Goal: Task Accomplishment & Management: Complete application form

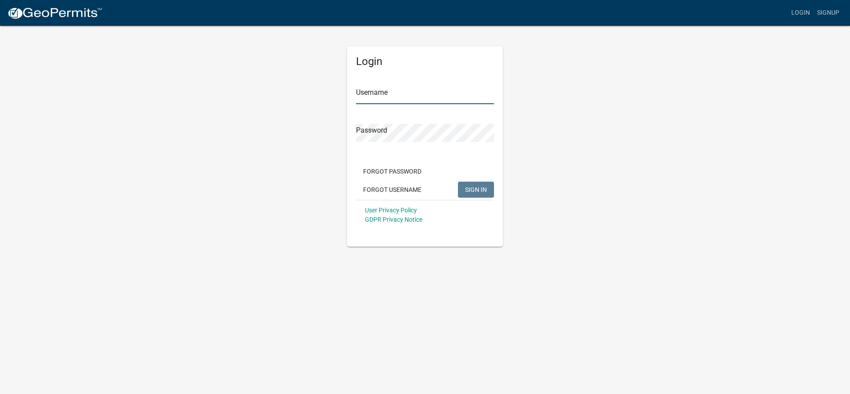
type input "[EMAIL_ADDRESS][DOMAIN_NAME]"
click at [468, 188] on span "SIGN IN" at bounding box center [476, 189] width 22 height 7
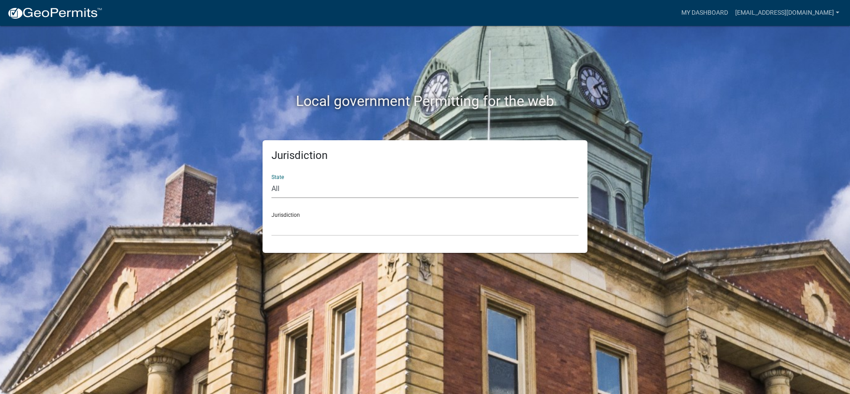
click at [302, 184] on select "All Colorado Georgia Indiana Iowa Kansas Minnesota Ohio South Carolina Wisconsin" at bounding box center [425, 189] width 307 height 18
select select "[US_STATE]"
click at [272, 180] on select "All Colorado Georgia Indiana Iowa Kansas Minnesota Ohio South Carolina Wisconsin" at bounding box center [425, 189] width 307 height 18
click at [336, 230] on select "City of Charlestown, Indiana City of Jeffersonville, Indiana City of Logansport…" at bounding box center [425, 227] width 307 height 18
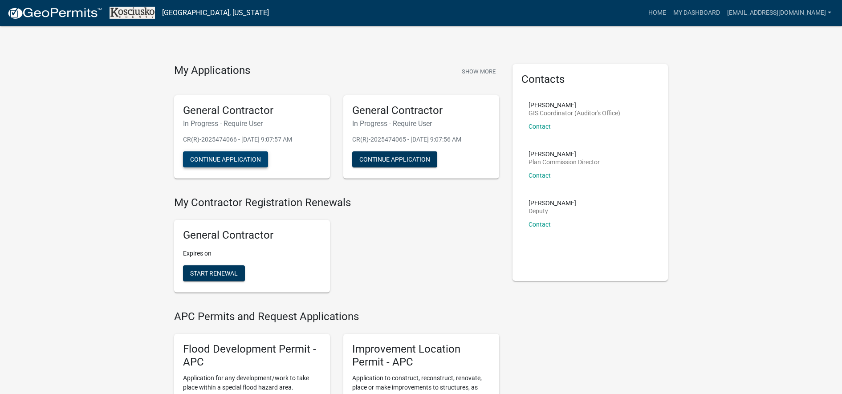
click at [233, 155] on button "Continue Application" at bounding box center [225, 159] width 85 height 16
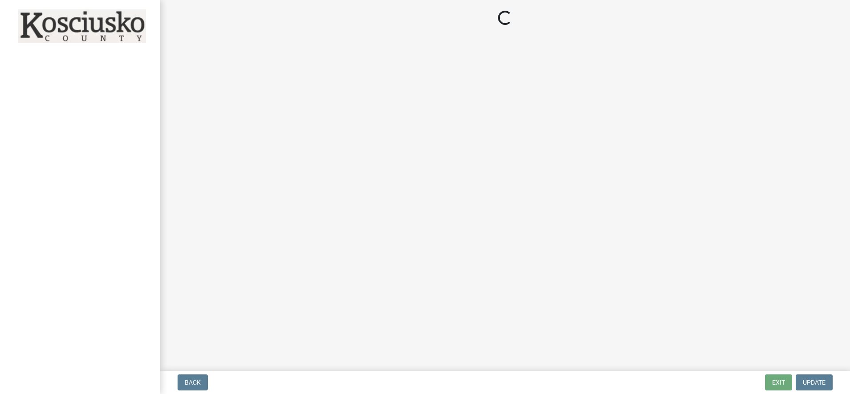
select select "IN"
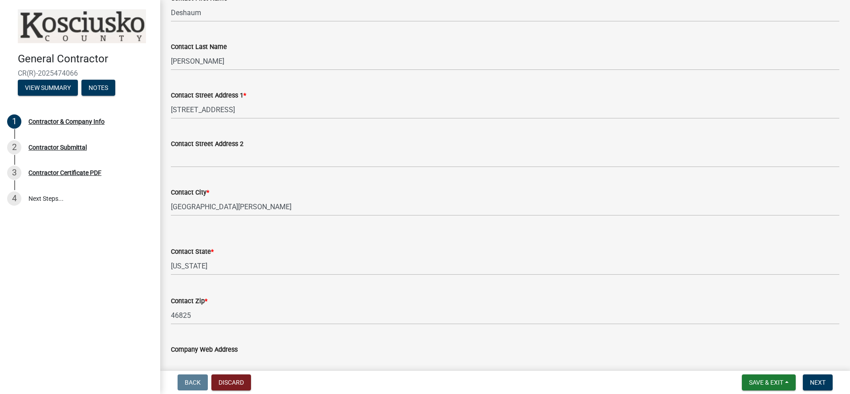
scroll to position [167, 0]
click at [70, 150] on div "Contractor Submittal" at bounding box center [57, 147] width 58 height 6
click at [72, 147] on div "Contractor Submittal" at bounding box center [57, 147] width 58 height 6
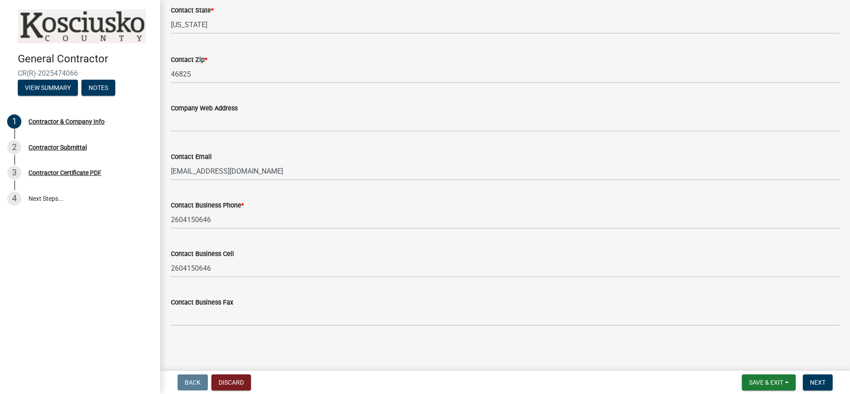
scroll to position [408, 0]
click at [823, 381] on span "Next" at bounding box center [818, 382] width 16 height 7
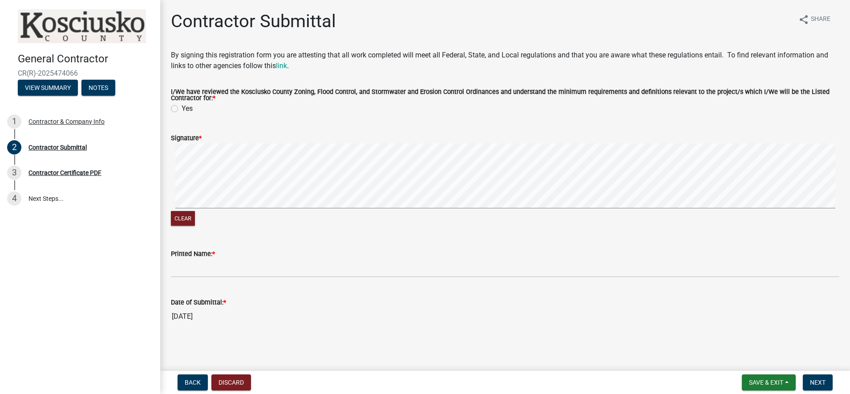
click at [182, 112] on label "Yes" at bounding box center [187, 108] width 11 height 11
click at [182, 109] on input "Yes" at bounding box center [185, 106] width 6 height 6
radio input "true"
click at [216, 136] on div "Signature *" at bounding box center [505, 138] width 669 height 11
click at [162, 209] on div "Contractor Submittal share Share By signing this registration form you are atte…" at bounding box center [505, 176] width 690 height 330
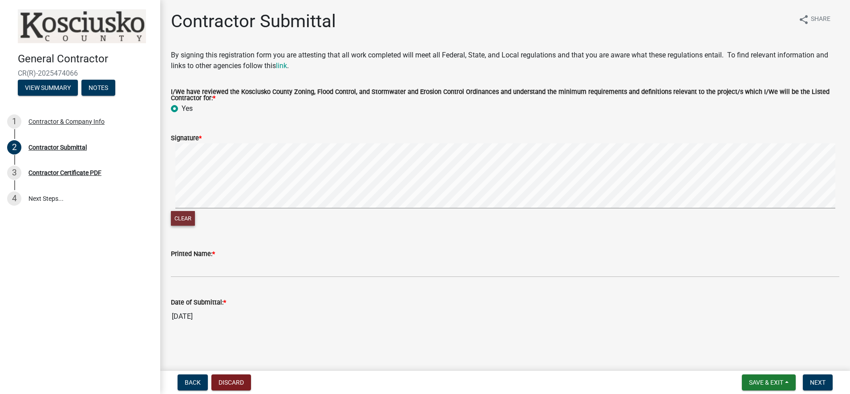
click at [190, 217] on button "Clear" at bounding box center [183, 218] width 24 height 15
click at [189, 217] on button "Clear" at bounding box center [183, 218] width 24 height 15
click at [134, 201] on div "General Contractor CR(R)-2025474066 View Summary Notes 1 Contractor & Company I…" at bounding box center [425, 197] width 850 height 394
click at [175, 219] on button "Clear" at bounding box center [183, 218] width 24 height 15
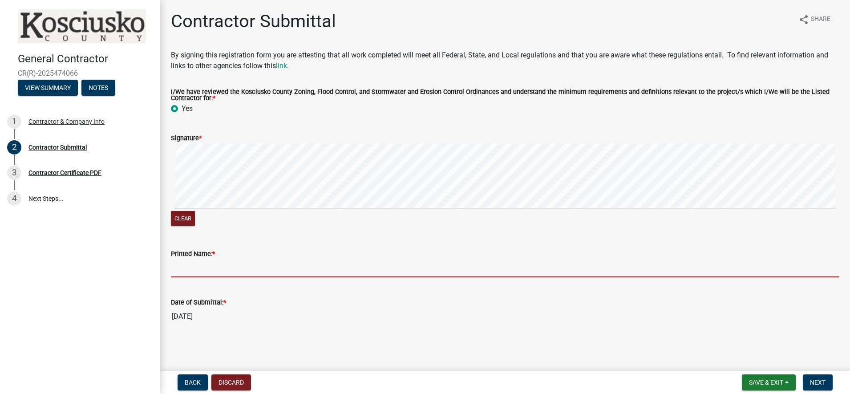
click at [188, 267] on input "Printed Name: *" at bounding box center [505, 268] width 669 height 18
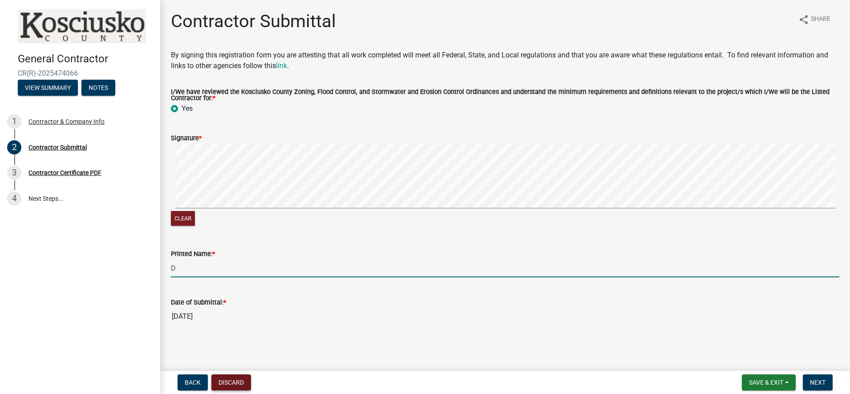
type input "D"
click at [248, 385] on button "Discard" at bounding box center [232, 382] width 40 height 16
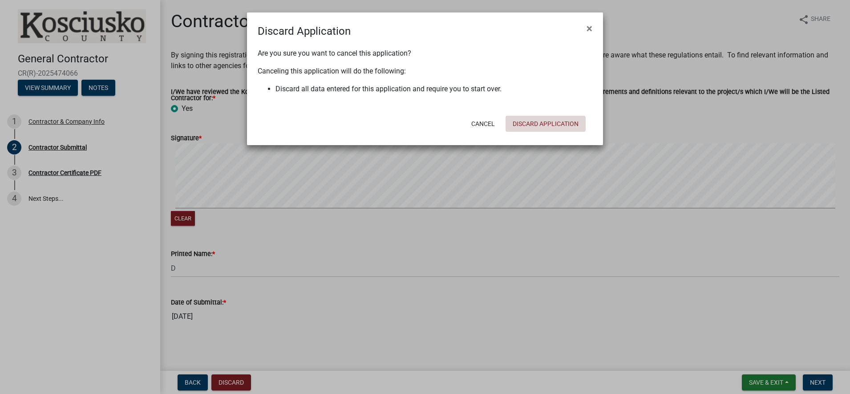
click at [536, 120] on button "Discard Application" at bounding box center [546, 124] width 80 height 16
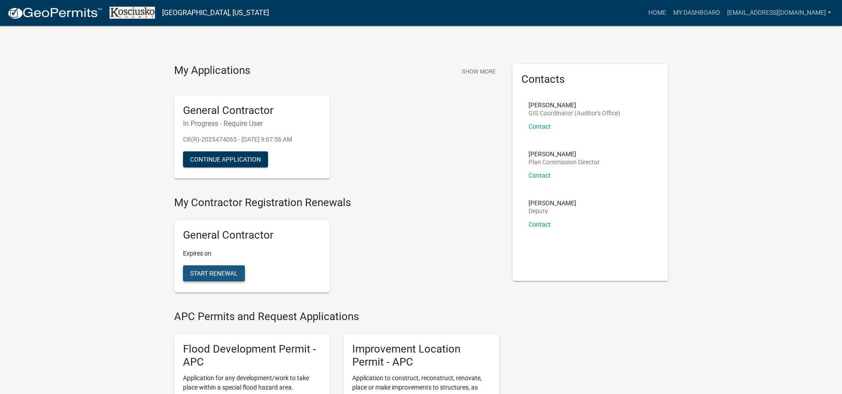
click at [229, 269] on button "Start Renewal" at bounding box center [214, 273] width 62 height 16
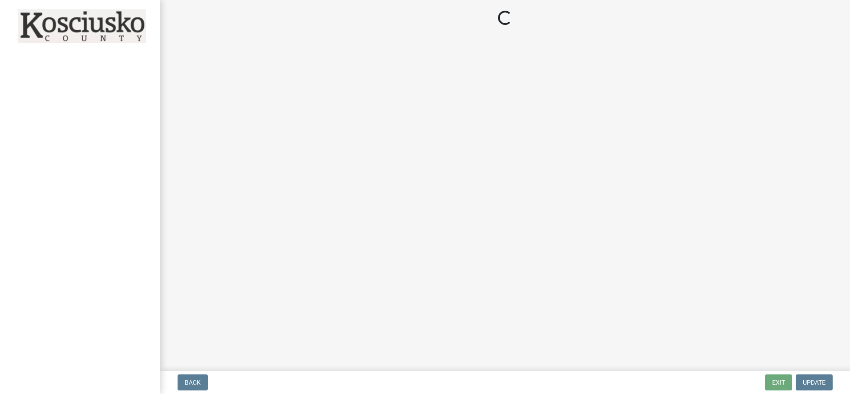
select select "IN"
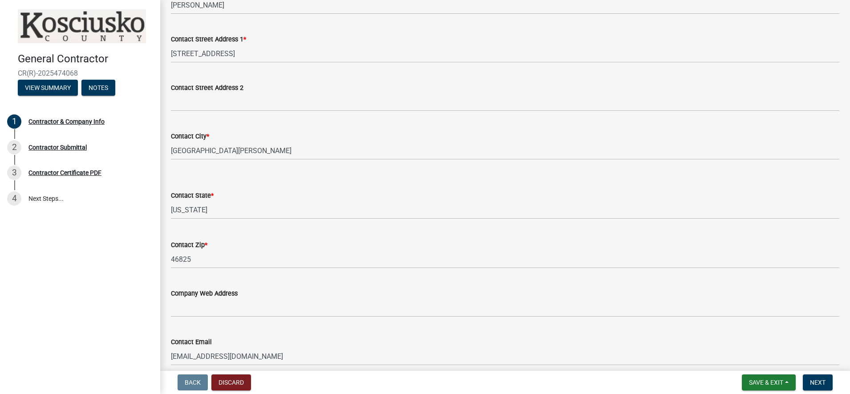
scroll to position [408, 0]
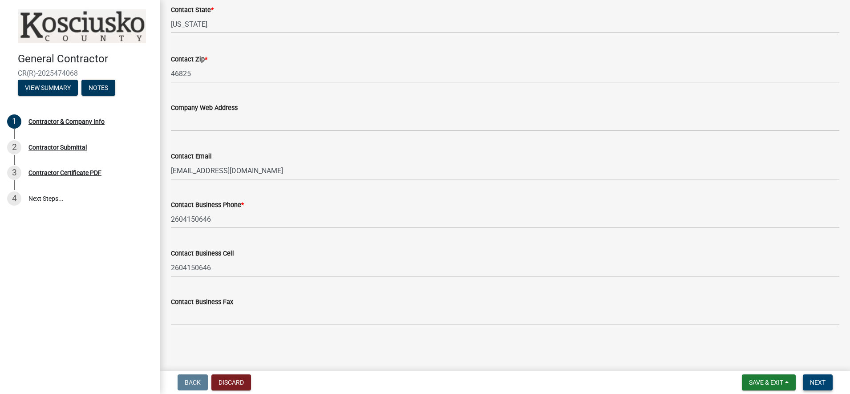
click at [813, 380] on span "Next" at bounding box center [818, 382] width 16 height 7
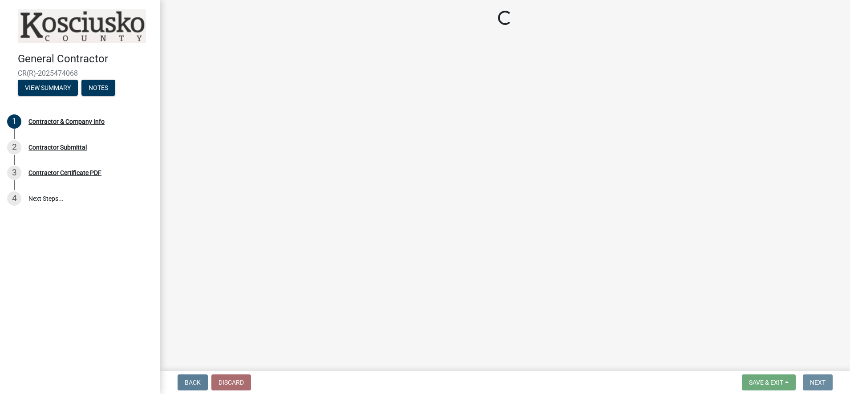
scroll to position [0, 0]
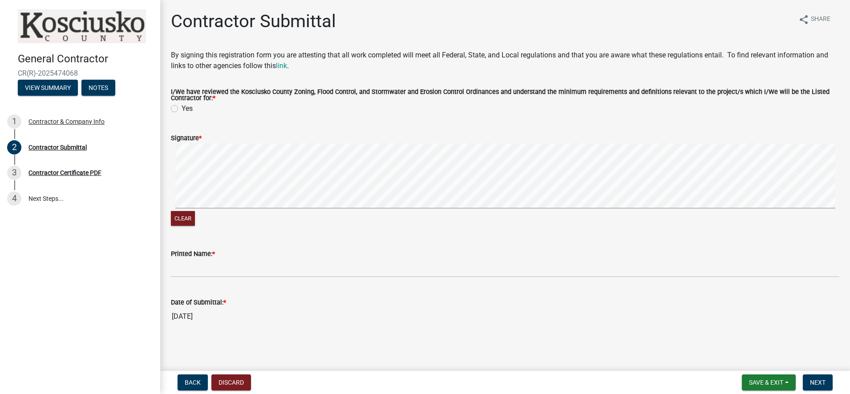
click at [182, 108] on label "Yes" at bounding box center [187, 108] width 11 height 11
click at [182, 108] on input "Yes" at bounding box center [185, 106] width 6 height 6
radio input "true"
click at [183, 218] on button "Clear" at bounding box center [183, 218] width 24 height 15
click at [181, 216] on button "Clear" at bounding box center [183, 218] width 24 height 15
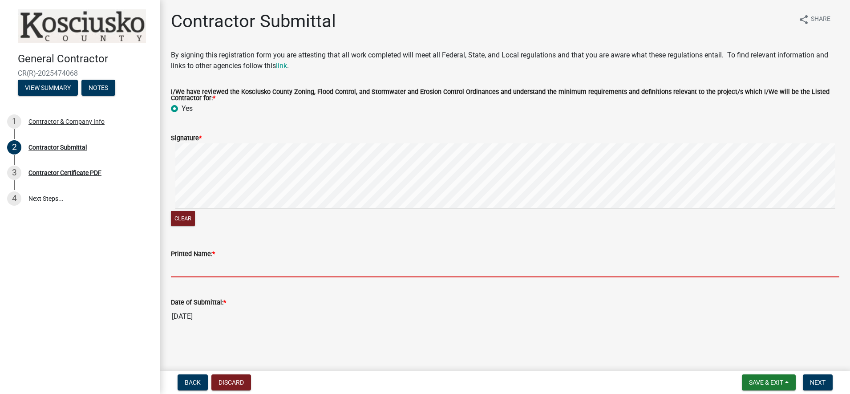
click at [191, 267] on input "Printed Name: *" at bounding box center [505, 268] width 669 height 18
type input "d"
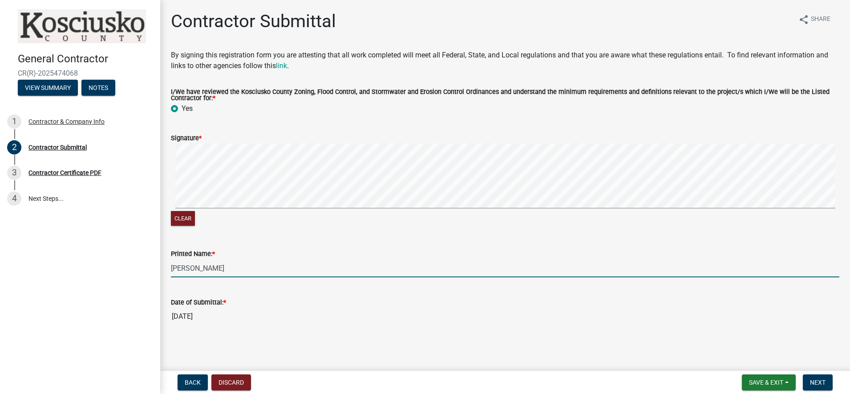
scroll to position [0, 0]
type input "DeShaum Eddins"
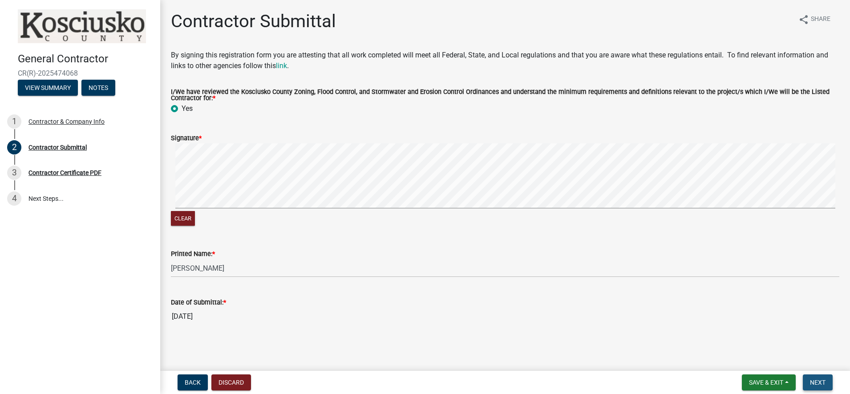
click at [815, 382] on span "Next" at bounding box center [818, 382] width 16 height 7
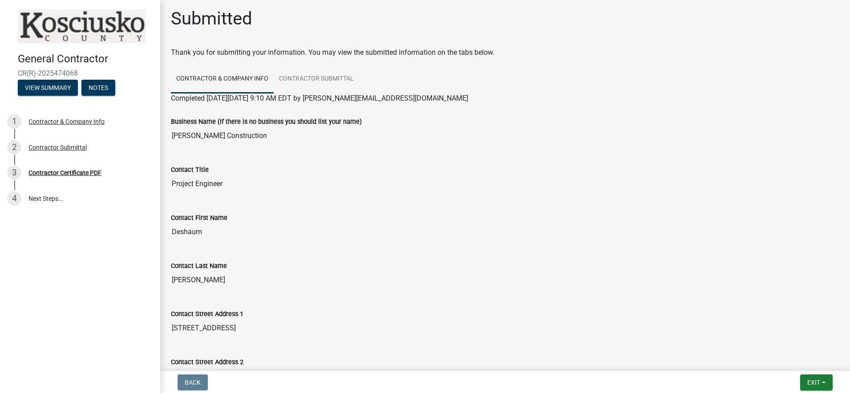
scroll to position [0, 0]
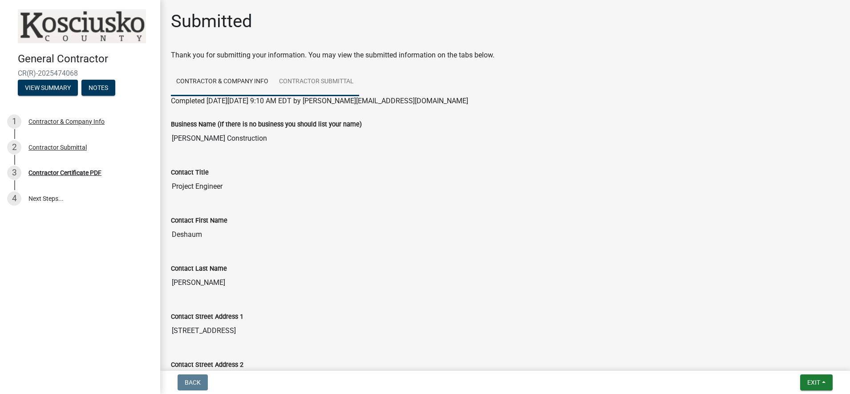
click at [334, 87] on link "Contractor Submittal" at bounding box center [316, 82] width 85 height 28
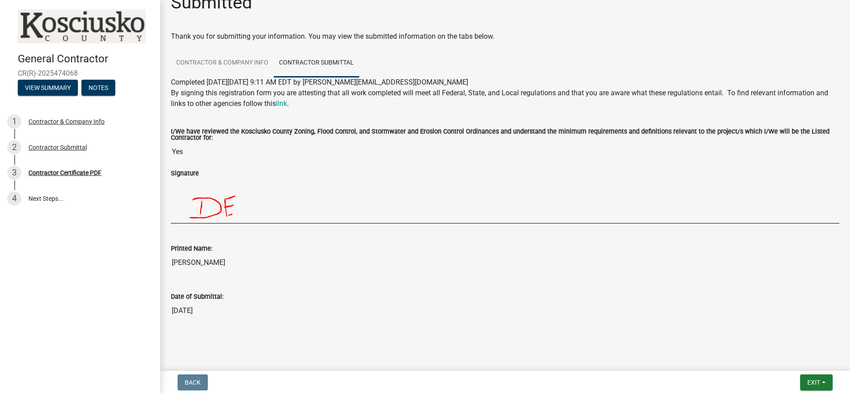
scroll to position [24, 0]
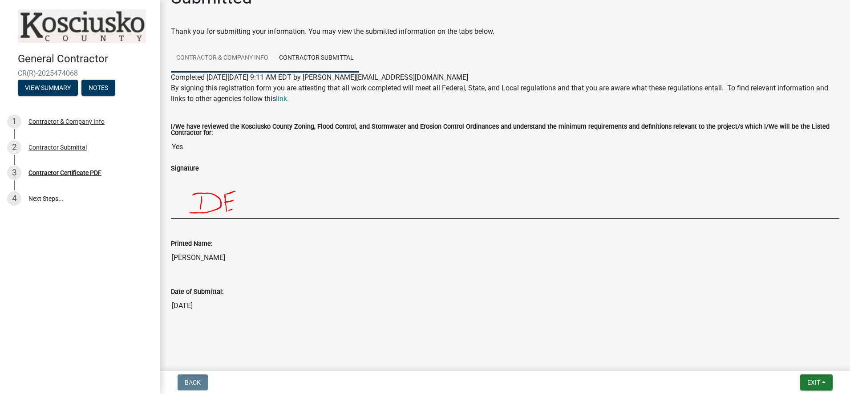
click at [236, 59] on link "Contractor & Company Info" at bounding box center [222, 58] width 103 height 28
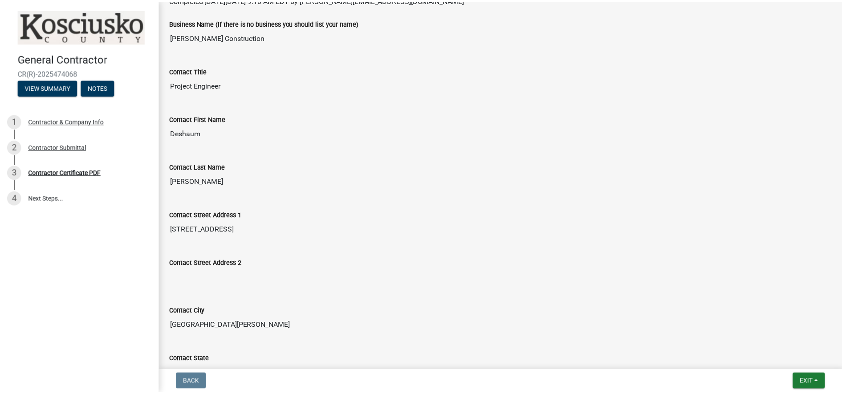
scroll to position [247, 0]
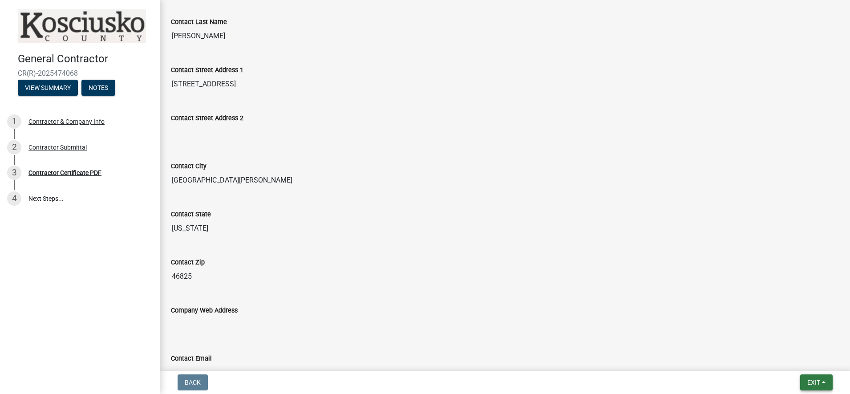
click at [814, 379] on span "Exit" at bounding box center [814, 382] width 13 height 7
click at [794, 354] on button "Save & Exit" at bounding box center [797, 359] width 71 height 21
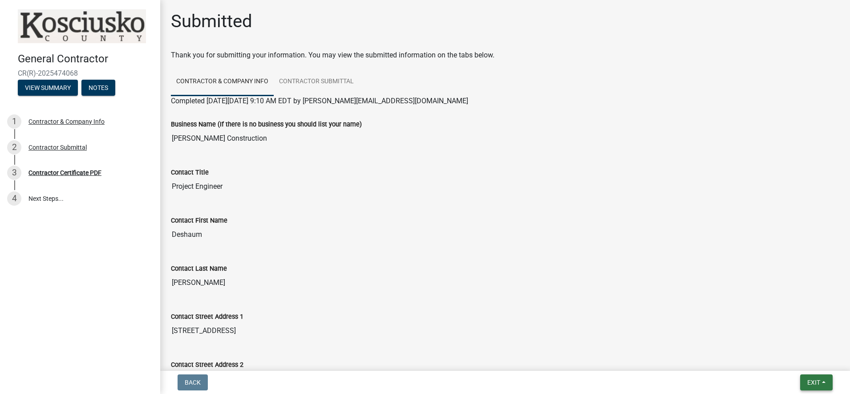
click at [808, 383] on span "Exit" at bounding box center [814, 382] width 13 height 7
click at [806, 364] on button "Save & Exit" at bounding box center [797, 359] width 71 height 21
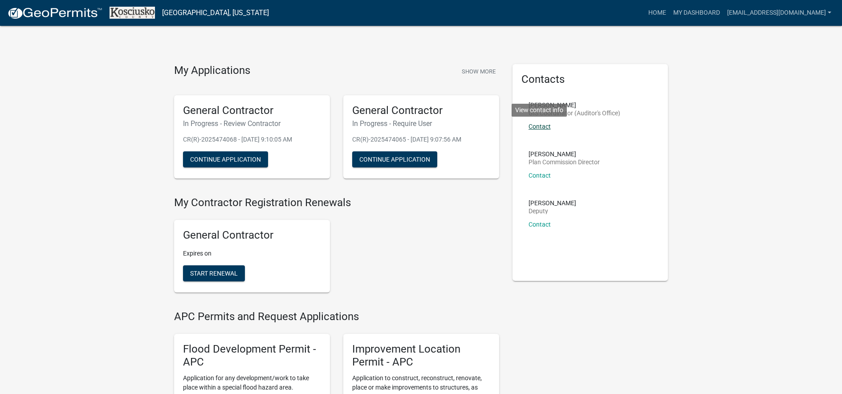
click at [544, 128] on link "Contact" at bounding box center [540, 126] width 22 height 7
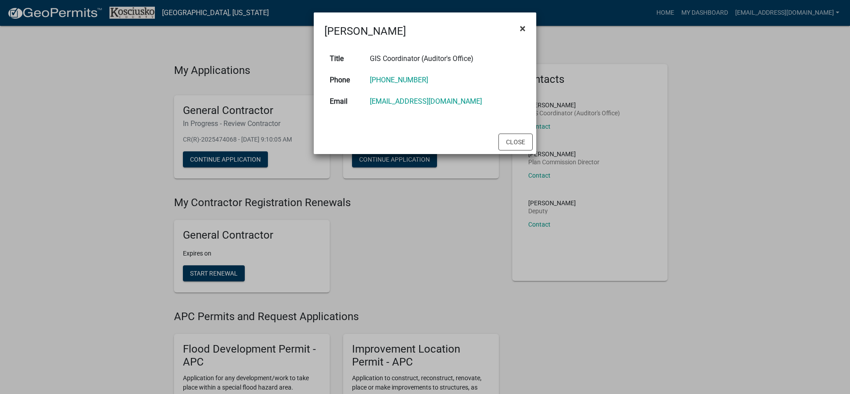
click at [525, 26] on span "×" at bounding box center [523, 28] width 6 height 12
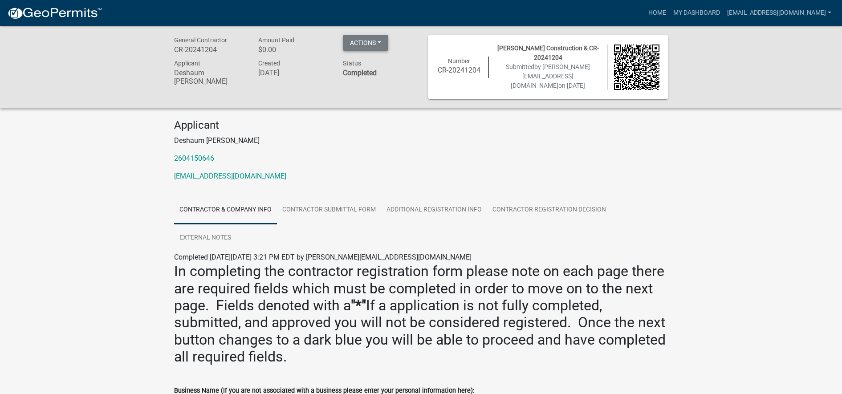
click at [376, 39] on button "Actions" at bounding box center [365, 43] width 45 height 16
